Goal: Task Accomplishment & Management: Complete application form

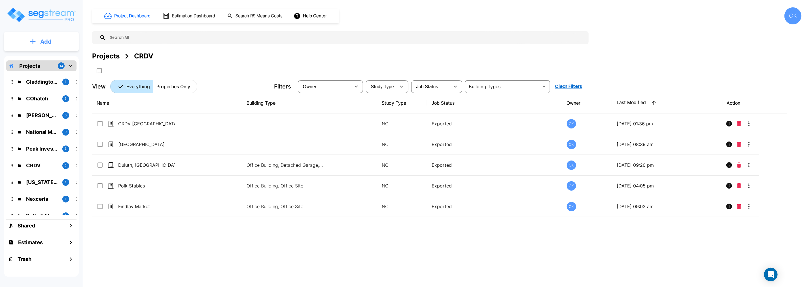
click at [46, 41] on p "Add" at bounding box center [45, 41] width 11 height 8
click at [46, 57] on p "Add Folder" at bounding box center [44, 57] width 23 height 7
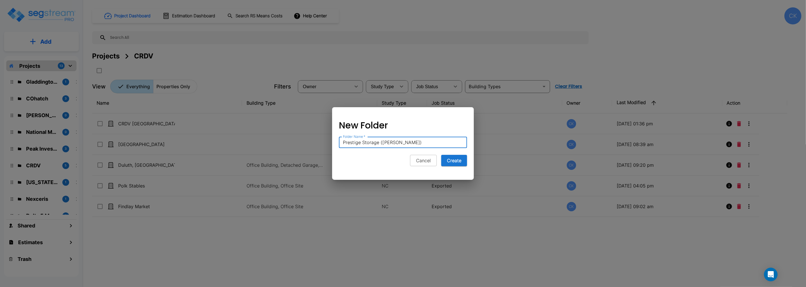
type input "Prestige Storage ([PERSON_NAME])"
click at [454, 159] on button "Create" at bounding box center [454, 160] width 26 height 11
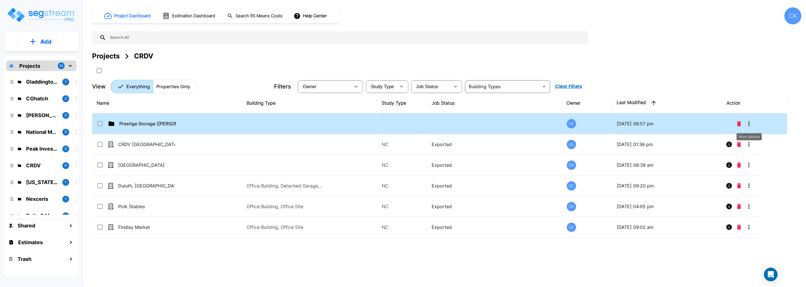
click at [747, 122] on icon "More-Options" at bounding box center [748, 123] width 7 height 7
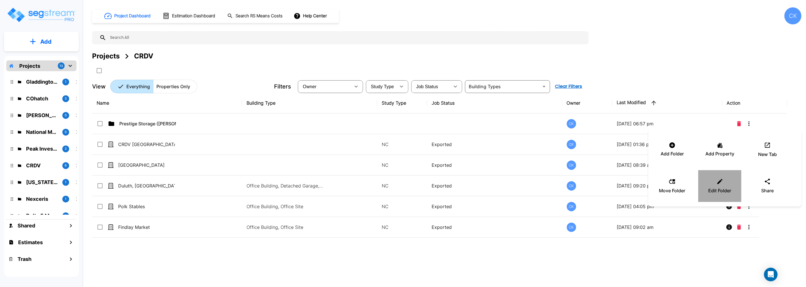
click at [720, 180] on icon at bounding box center [719, 181] width 5 height 5
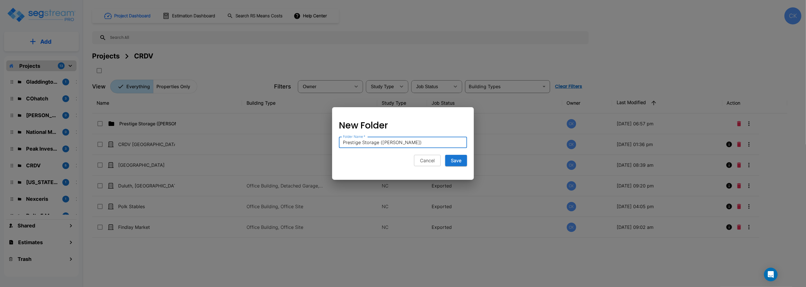
drag, startPoint x: 393, startPoint y: 140, endPoint x: 269, endPoint y: 140, distance: 123.5
click at [269, 140] on div "New Folder Folder Name   * Prestige Storage (Cory Bonda) Folder Name   * Cancel…" at bounding box center [403, 143] width 806 height 287
click at [428, 159] on button "Cancel" at bounding box center [427, 160] width 27 height 11
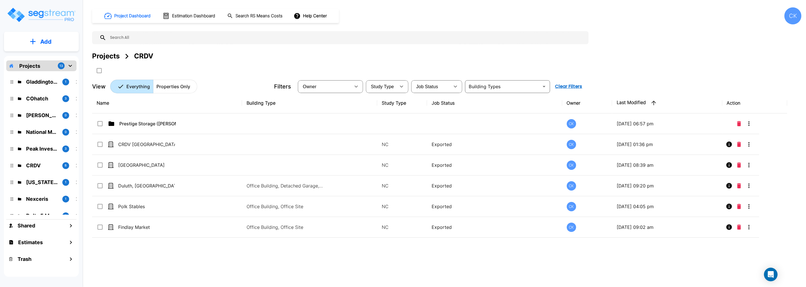
click at [36, 41] on button "Add" at bounding box center [41, 41] width 75 height 16
click at [110, 57] on div "Projects" at bounding box center [105, 56] width 27 height 10
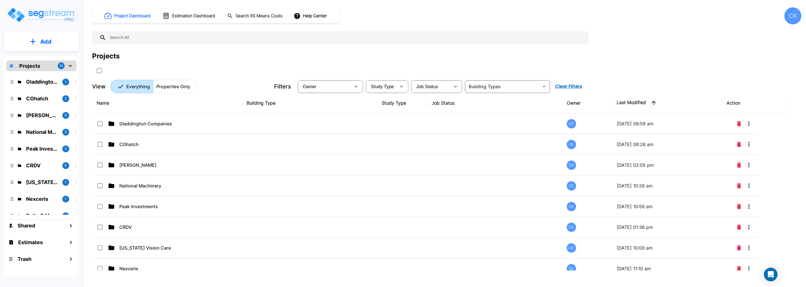
click at [47, 38] on p "Add" at bounding box center [45, 41] width 11 height 8
click at [40, 58] on p "Add Folder" at bounding box center [44, 57] width 23 height 7
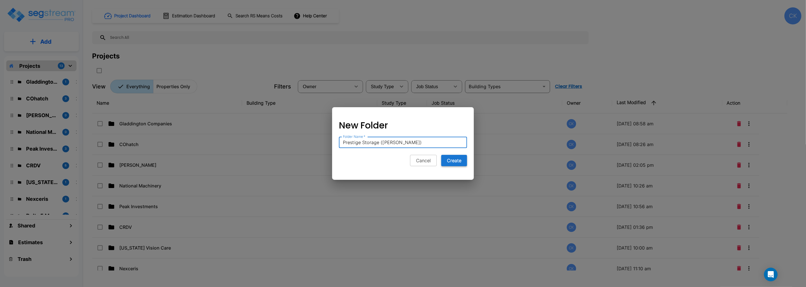
type input "Prestige Storage ([PERSON_NAME])"
click at [457, 161] on button "Create" at bounding box center [454, 160] width 26 height 11
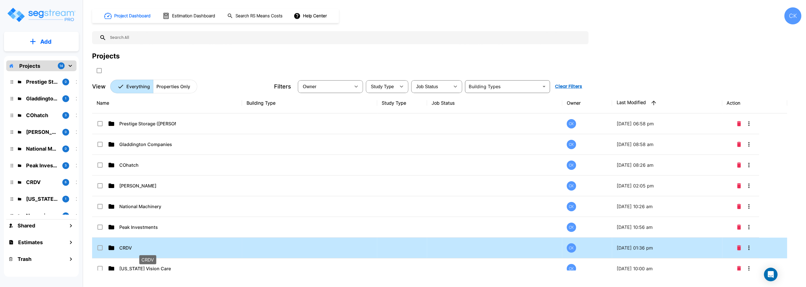
click at [133, 248] on p "CRDV" at bounding box center [147, 247] width 57 height 7
click at [124, 245] on p "CRDV" at bounding box center [147, 247] width 57 height 7
click at [125, 243] on td "CRDV" at bounding box center [167, 247] width 150 height 21
click at [131, 247] on p "CRDV" at bounding box center [147, 247] width 57 height 7
checkbox input "false"
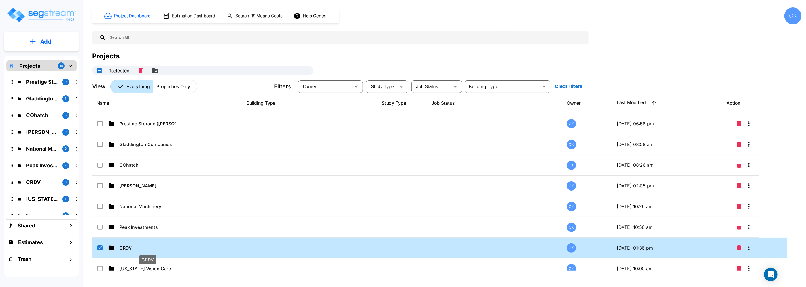
click at [131, 247] on p "CRDV" at bounding box center [147, 247] width 57 height 7
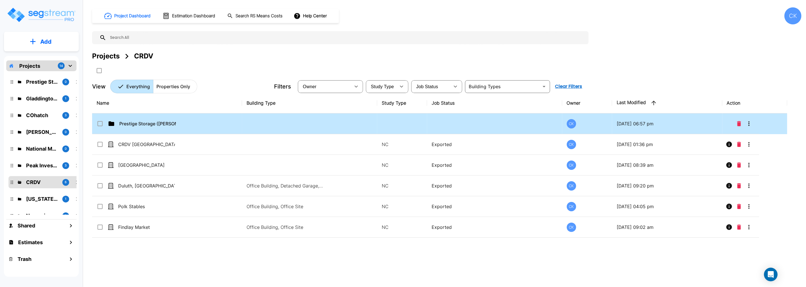
click at [98, 122] on input "select row Prestige Storage (Cory Bonda)" at bounding box center [100, 122] width 6 height 5
checkbox input "true"
click at [739, 123] on icon "Delete" at bounding box center [739, 123] width 4 height 5
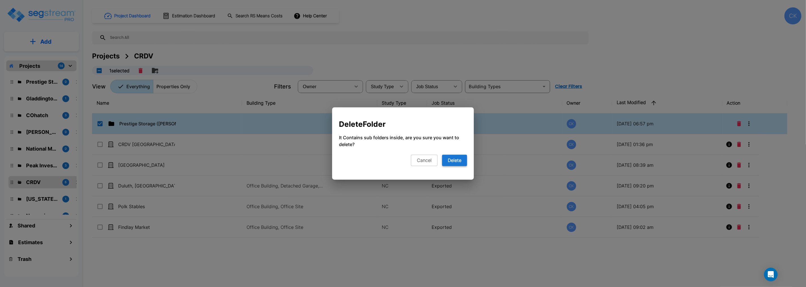
click at [456, 161] on button "Delete" at bounding box center [454, 160] width 25 height 11
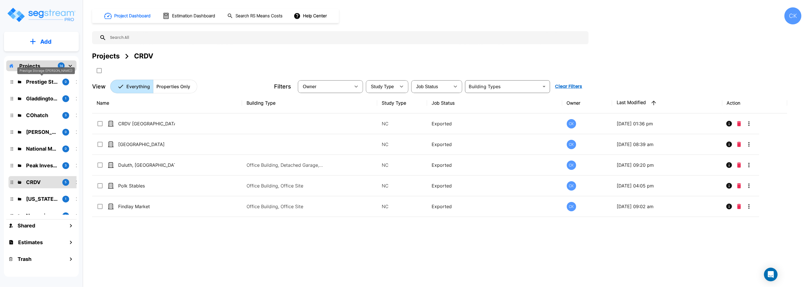
click at [36, 81] on p "Prestige Storage ([PERSON_NAME])" at bounding box center [42, 82] width 32 height 8
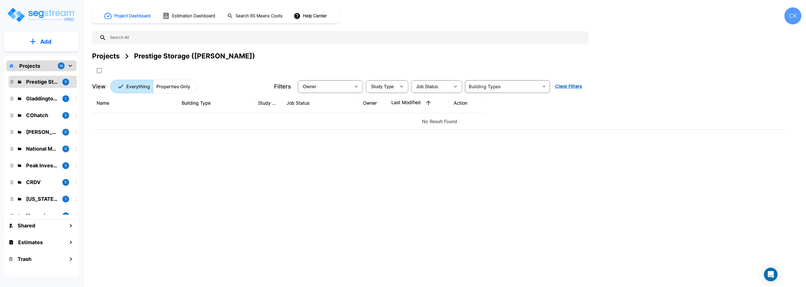
click at [47, 41] on p "Add" at bounding box center [45, 41] width 11 height 8
click at [50, 74] on p "Add Property" at bounding box center [44, 73] width 29 height 7
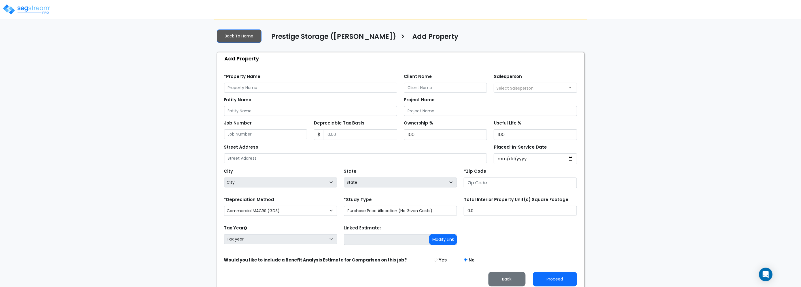
scroll to position [30, 0]
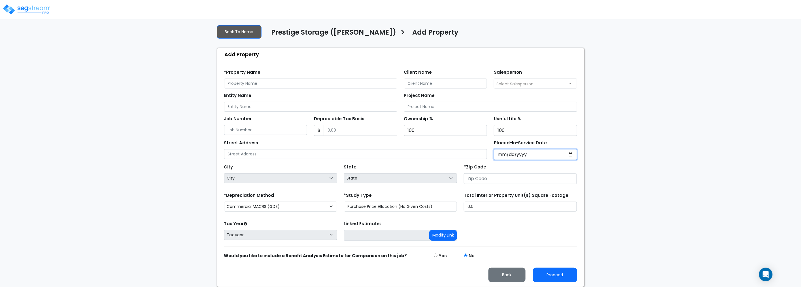
click at [542, 154] on input "Placed-In-Service Date" at bounding box center [535, 154] width 83 height 11
type input "0202-05-01"
select select "202"
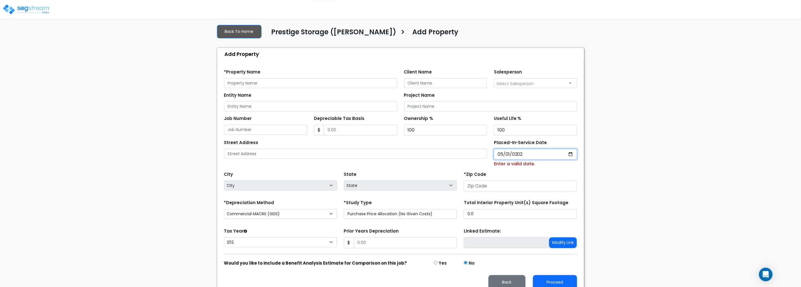
type input "[DATE]"
select select "2024"
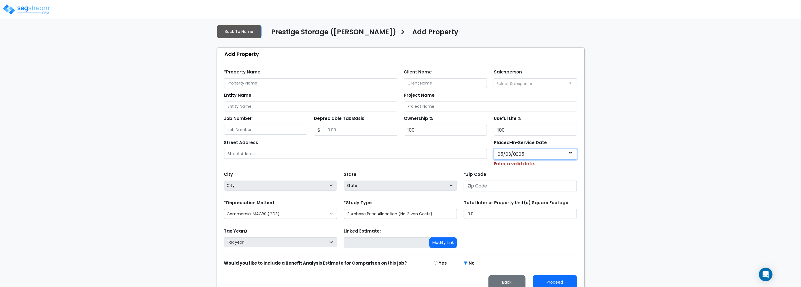
type input "0005-05-30"
select select "5"
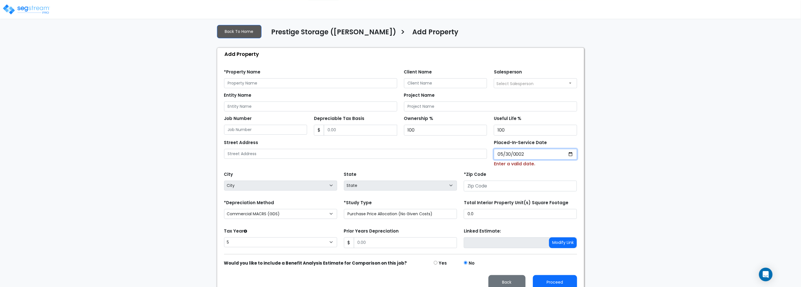
type input "0020-05-30"
select select "20"
type input "[DATE]"
select select "2025"
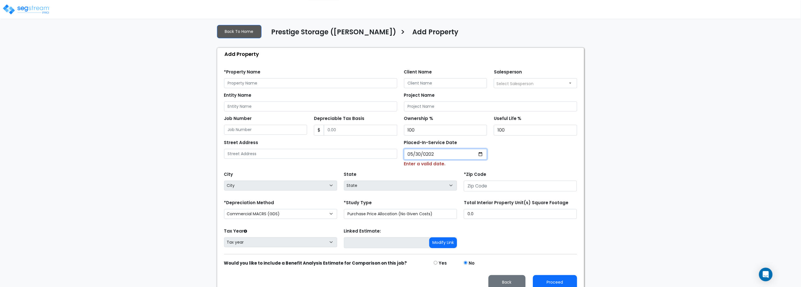
type input "252024-05-30"
type input "0002-05-01"
select select "2"
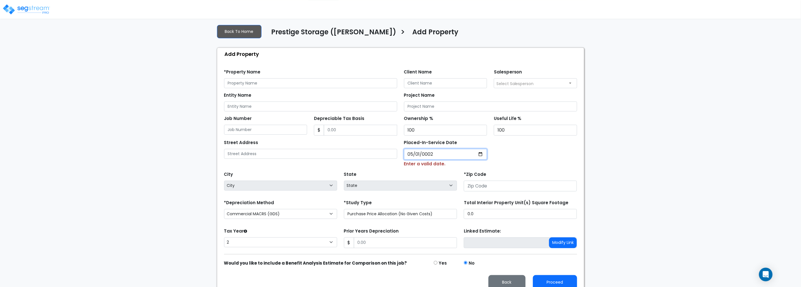
type input "[PHONE_NUMBER]"
select select
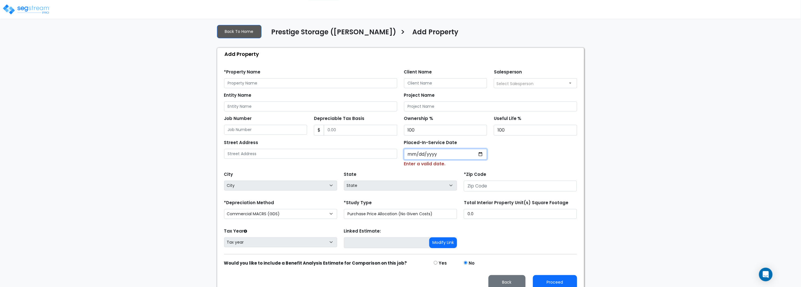
type input "0002-05-01"
select select "2"
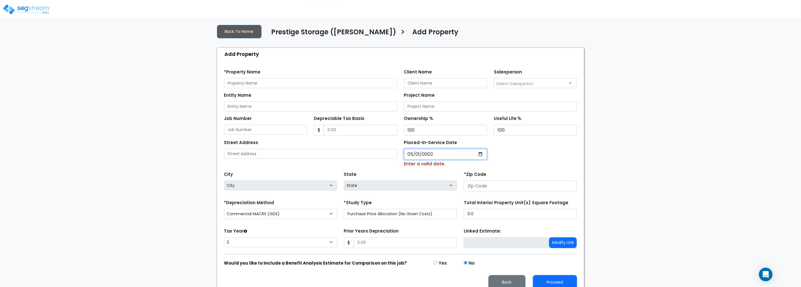
type input "0024-05-01"
select select "24"
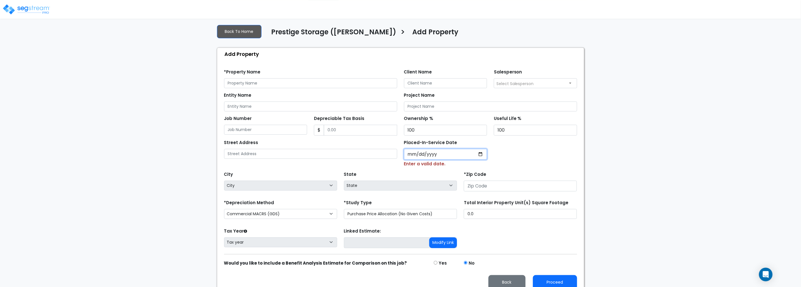
type input "0002-05-01"
select select "2"
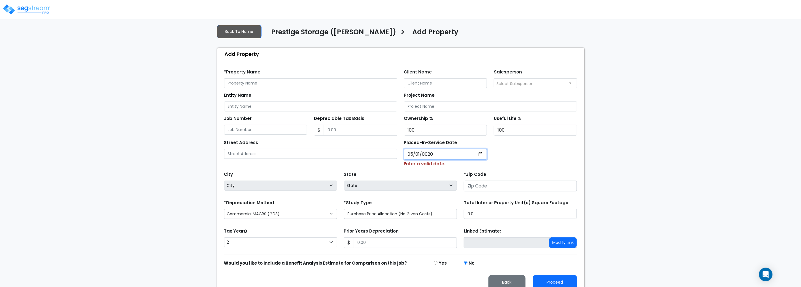
type input "0202-05-01"
select select "202"
type input "[DATE]"
select select "2024"
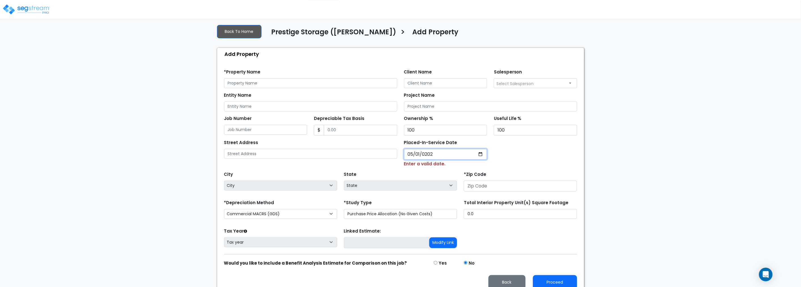
type input "202400-05-01"
type input "0002-05-30"
select select "2"
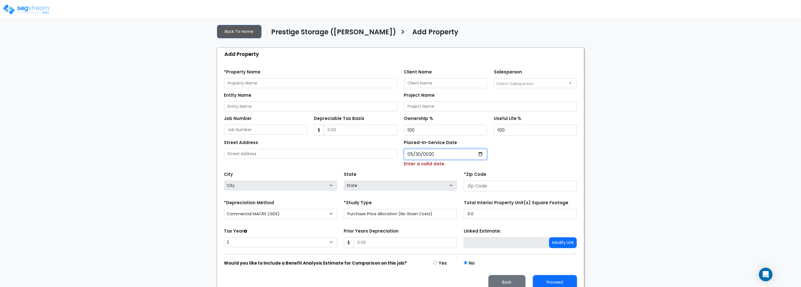
type input "0202-05-30"
select select "202"
type input "[DATE]"
select select "2025"
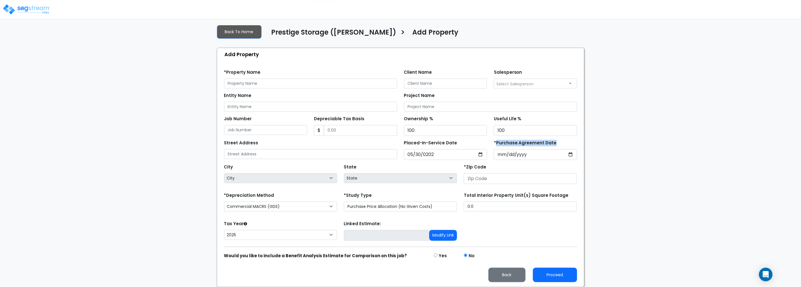
drag, startPoint x: 496, startPoint y: 143, endPoint x: 554, endPoint y: 143, distance: 58.1
click at [554, 143] on div "*Purchase Agreement Date" at bounding box center [535, 149] width 90 height 21
copy label "Purchase Agreement Date"
click at [543, 153] on input "*Purchase Agreement Date" at bounding box center [535, 154] width 83 height 11
click at [536, 153] on input "[DATE]" at bounding box center [535, 154] width 83 height 11
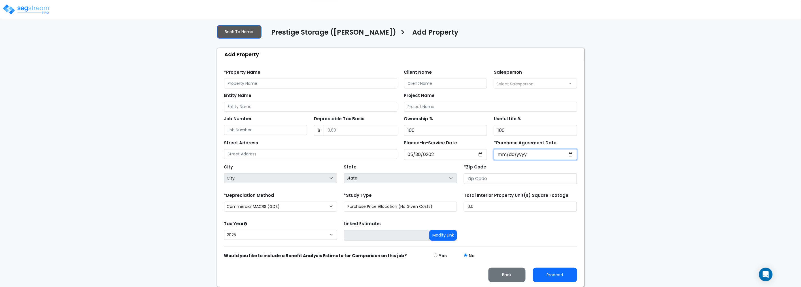
type input "[DATE]"
select select "National Average"
drag, startPoint x: 533, startPoint y: 154, endPoint x: 540, endPoint y: 154, distance: 7.4
click at [533, 154] on input "[DATE]" at bounding box center [535, 154] width 83 height 11
